Goal: Transaction & Acquisition: Purchase product/service

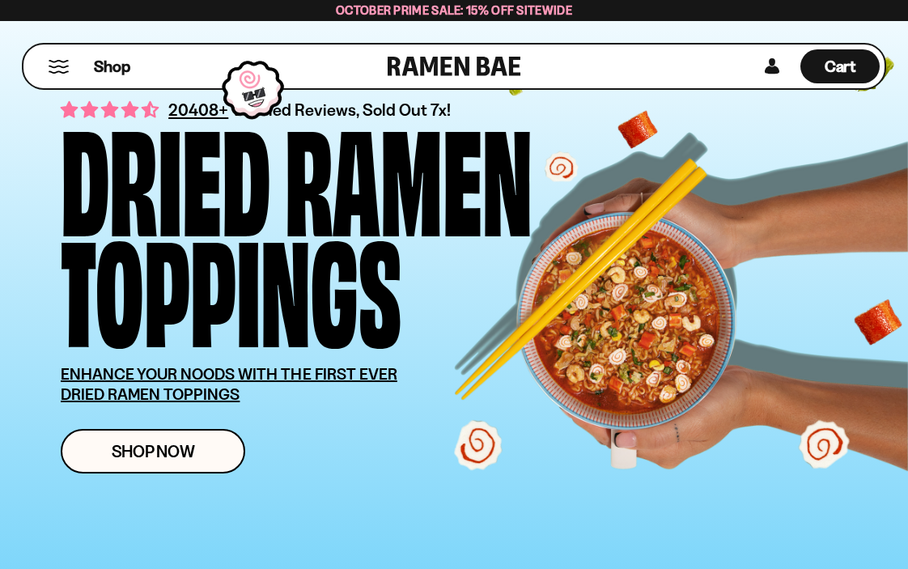
scroll to position [80, 0]
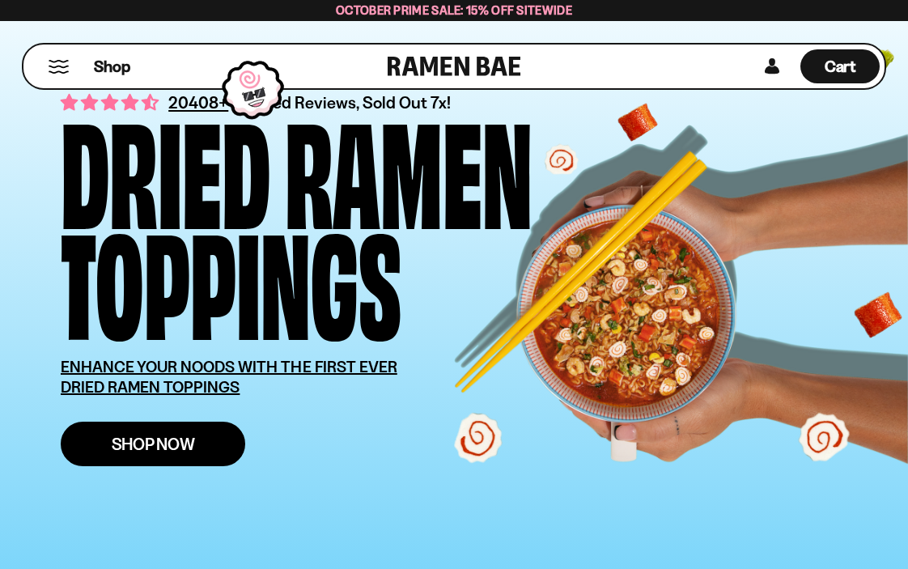
click at [191, 444] on span "Shop Now" at bounding box center [153, 443] width 83 height 17
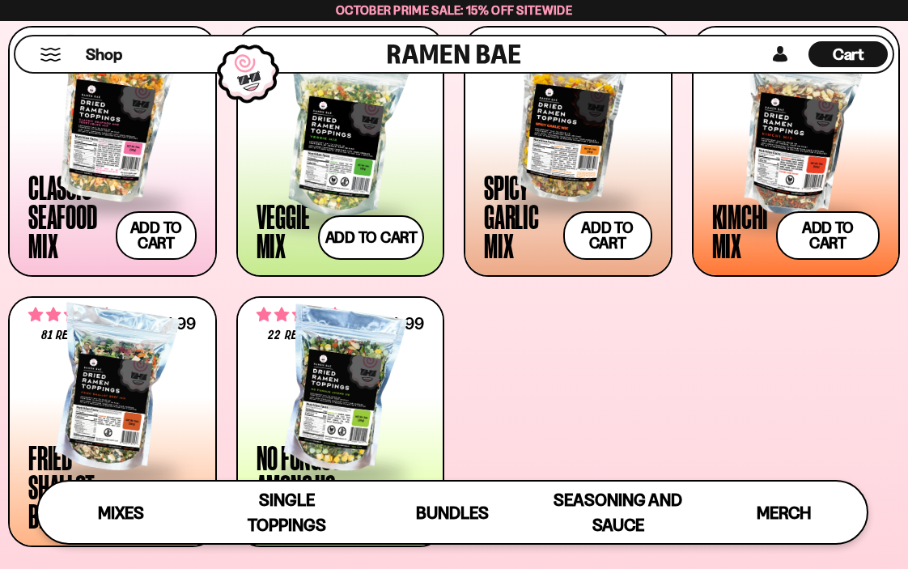
scroll to position [635, 0]
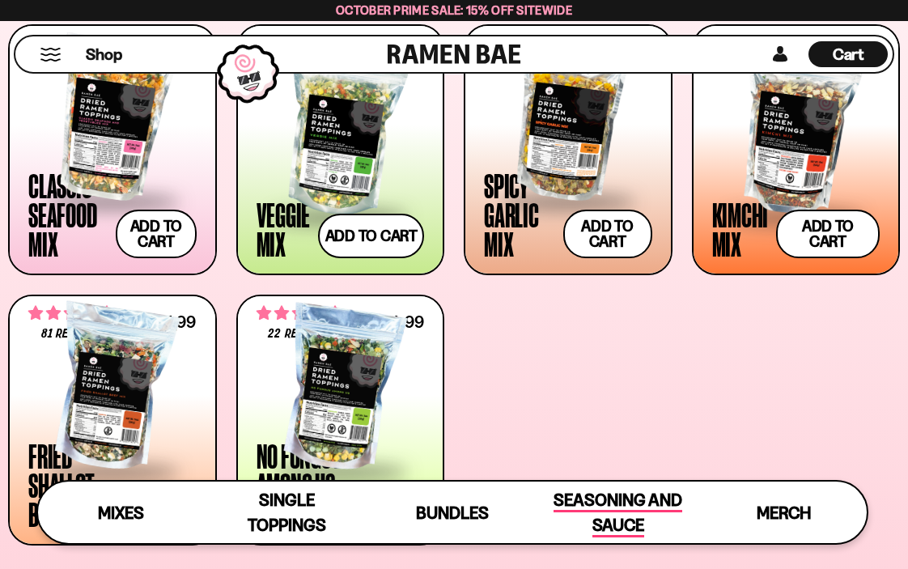
click at [599, 521] on span "Seasoning and Sauce" at bounding box center [618, 514] width 129 height 48
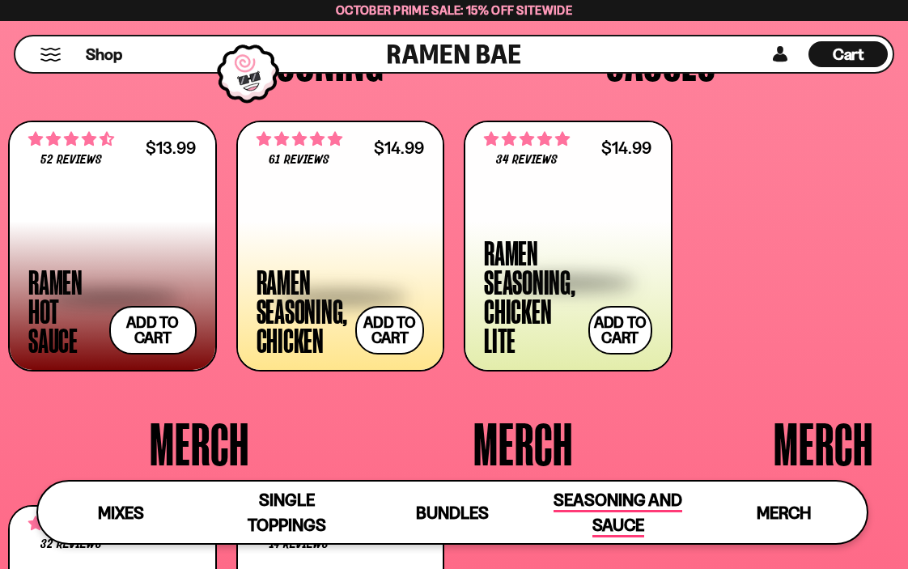
scroll to position [3043, 0]
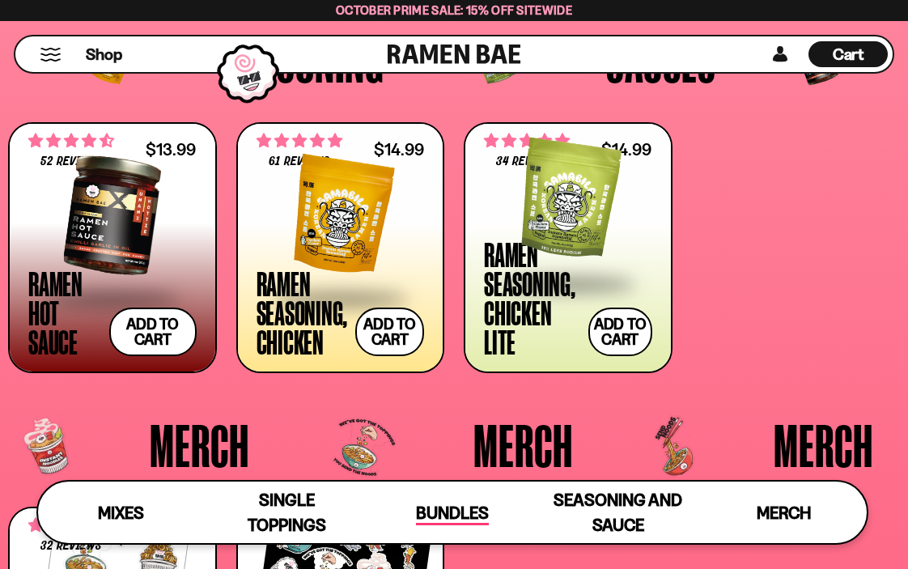
click at [451, 516] on span "Bundles" at bounding box center [452, 514] width 73 height 23
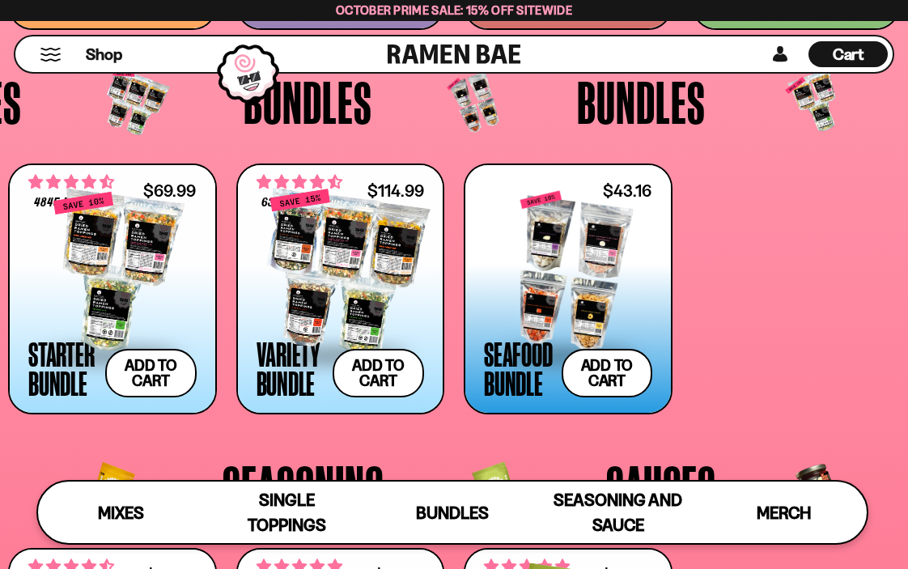
scroll to position [2619, 0]
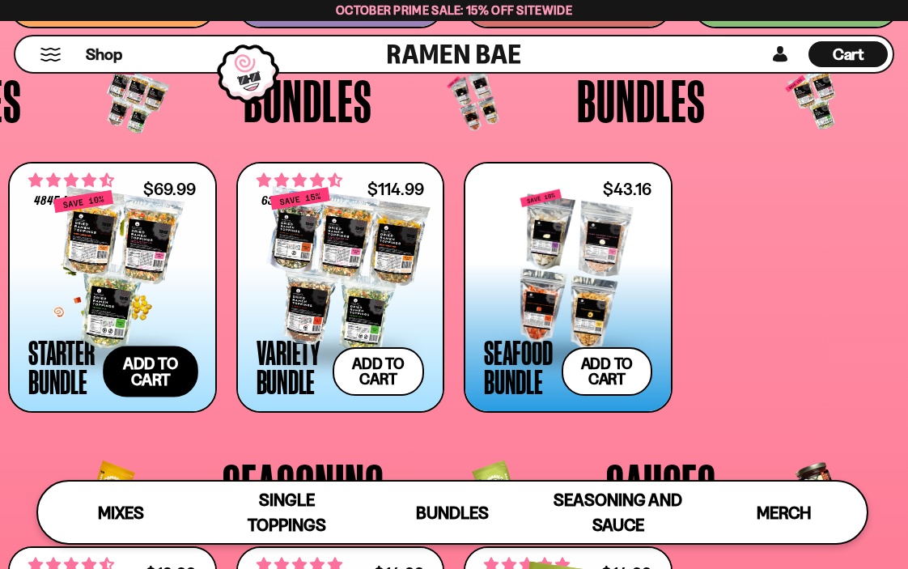
click at [172, 372] on button "Add to cart Add ― Regular price $69.99 Regular price $77.97 USD Sale price $69.…" at bounding box center [151, 371] width 96 height 51
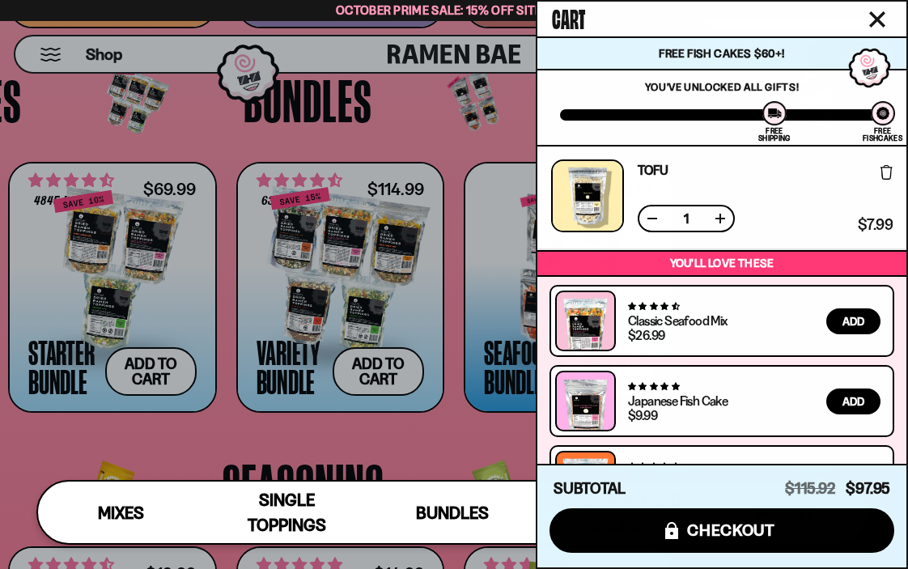
scroll to position [602, 0]
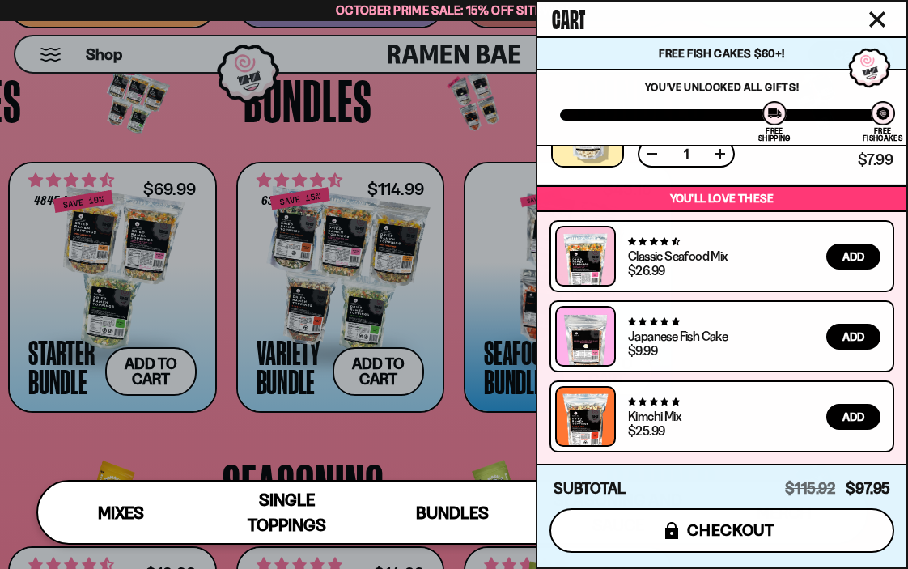
click at [769, 521] on span "checkout" at bounding box center [731, 530] width 88 height 18
